Goal: Navigation & Orientation: Find specific page/section

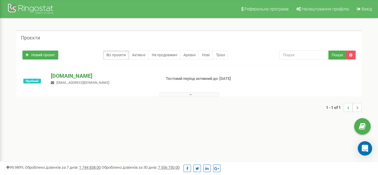
click at [71, 76] on p "[DOMAIN_NAME]" at bounding box center [103, 76] width 105 height 8
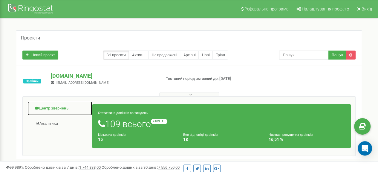
click at [50, 108] on link "Центр звернень" at bounding box center [59, 108] width 65 height 15
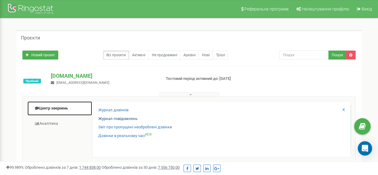
scroll to position [30, 0]
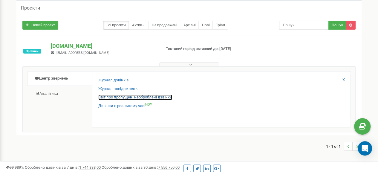
click at [154, 96] on link "Звіт про пропущені необроблені дзвінки" at bounding box center [135, 97] width 74 height 6
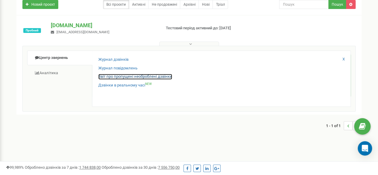
scroll to position [60, 0]
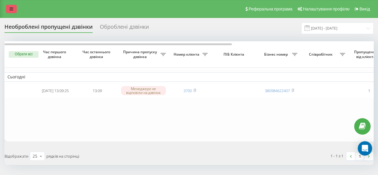
click at [11, 7] on icon at bounding box center [12, 9] width 4 height 4
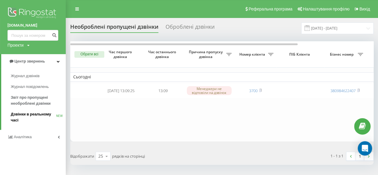
click at [44, 114] on span "Дзвінки в реальному часі" at bounding box center [33, 117] width 45 height 12
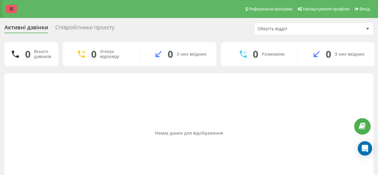
click at [13, 9] on link at bounding box center [11, 9] width 11 height 8
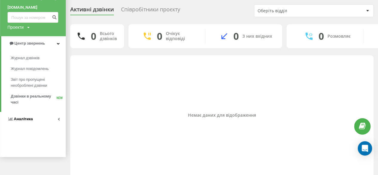
scroll to position [25, 0]
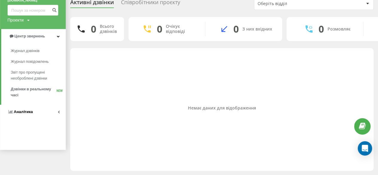
click at [56, 112] on link "Аналiтика" at bounding box center [33, 112] width 66 height 14
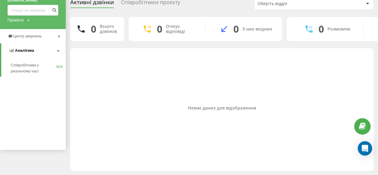
click at [30, 50] on span "Аналiтика" at bounding box center [24, 50] width 19 height 4
click at [39, 36] on span "Центр звернень" at bounding box center [28, 36] width 30 height 4
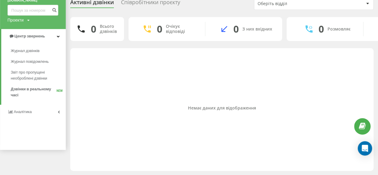
click at [29, 113] on span "Аналiтика" at bounding box center [23, 111] width 18 height 4
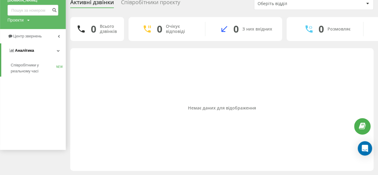
click at [29, 52] on span "Аналiтика" at bounding box center [24, 50] width 19 height 4
click at [29, 50] on span "Аналiтика" at bounding box center [23, 50] width 19 height 4
click at [33, 36] on span "Центр звернень" at bounding box center [28, 36] width 30 height 4
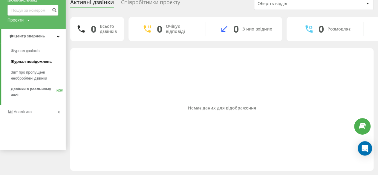
click at [35, 61] on span "Журнал повідомлень" at bounding box center [31, 62] width 41 height 6
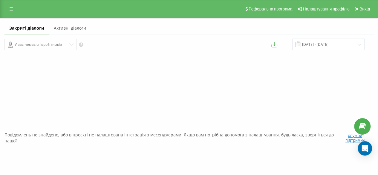
click at [72, 27] on link "Активні діалоги" at bounding box center [70, 28] width 42 height 12
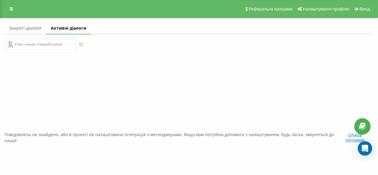
click at [30, 28] on link "Закриті діалоги" at bounding box center [25, 28] width 42 height 12
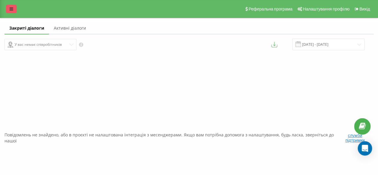
click at [13, 7] on link at bounding box center [11, 9] width 11 height 8
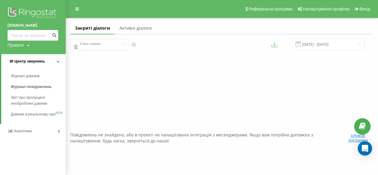
click at [55, 61] on link "Центр звернень" at bounding box center [33, 61] width 65 height 14
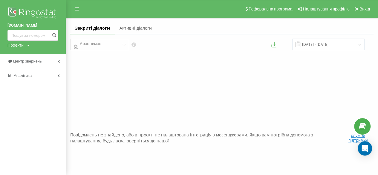
click at [119, 95] on div "Повідомлень не знайдено, або в проєкті не налаштована інтеграція з месенджерами…" at bounding box center [221, 137] width 303 height 175
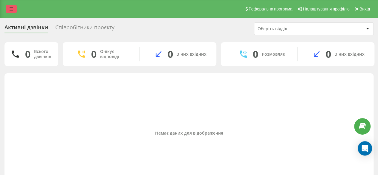
click at [11, 7] on icon at bounding box center [12, 9] width 4 height 4
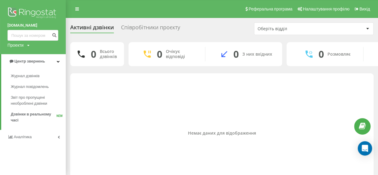
drag, startPoint x: 36, startPoint y: 11, endPoint x: 35, endPoint y: 17, distance: 6.8
click at [36, 11] on img at bounding box center [32, 13] width 51 height 15
